Goal: Task Accomplishment & Management: Use online tool/utility

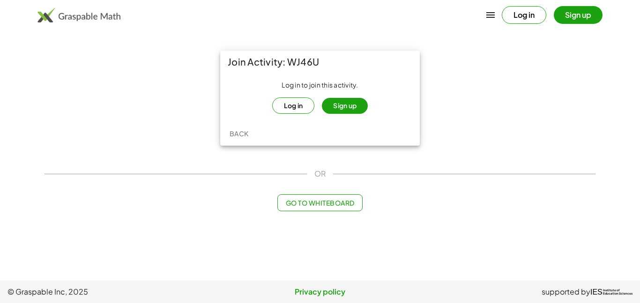
click at [294, 106] on button "Log in" at bounding box center [293, 105] width 43 height 16
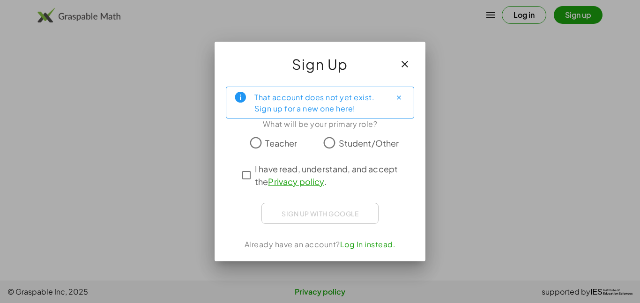
click at [35, 225] on div at bounding box center [320, 151] width 640 height 303
click at [628, 243] on div at bounding box center [320, 151] width 640 height 303
